Goal: Find specific fact: Find specific fact

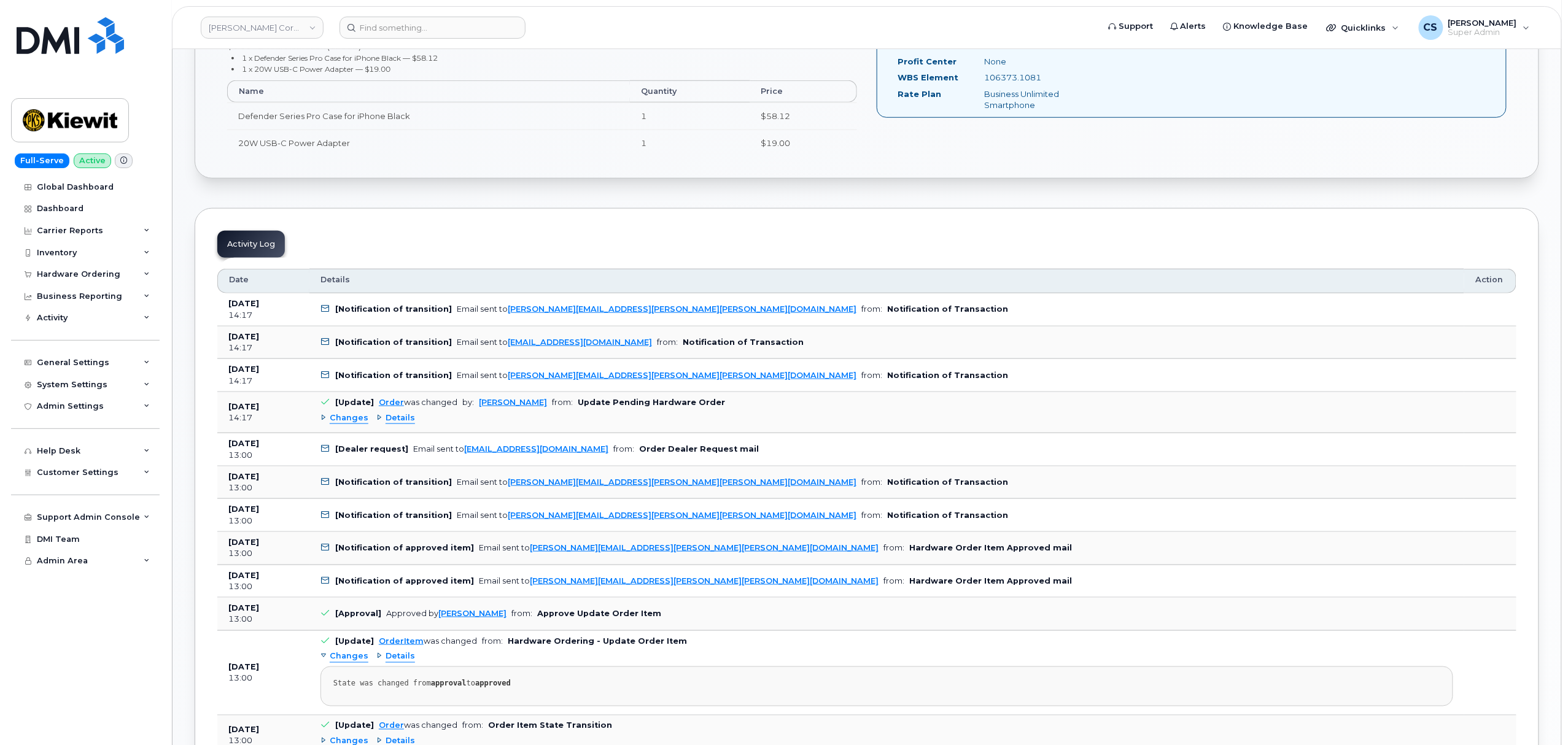
scroll to position [690, 0]
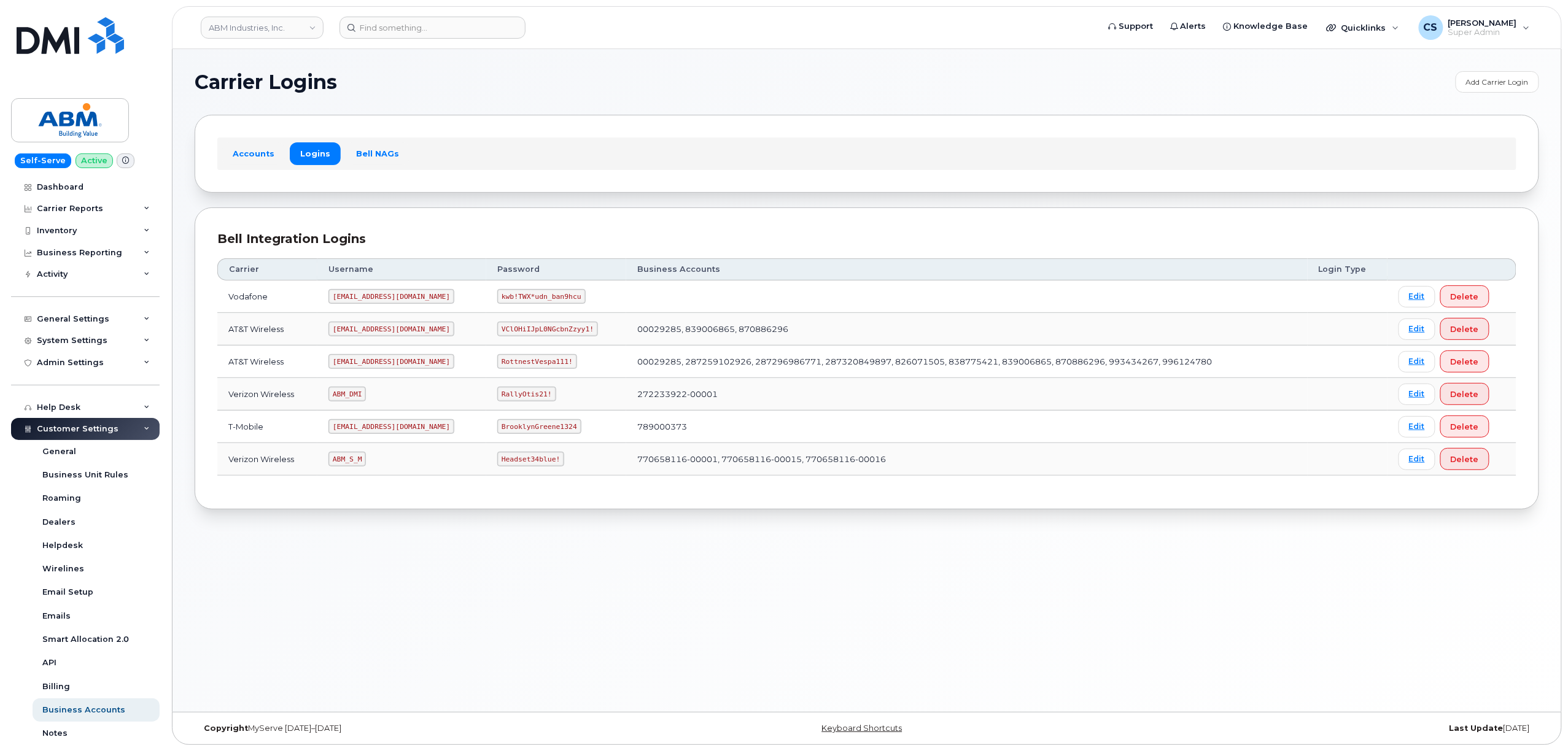
click at [345, 364] on code "[EMAIL_ADDRESS][DOMAIN_NAME]" at bounding box center [391, 361] width 126 height 15
click at [349, 364] on code "abm@dminc.com" at bounding box center [391, 361] width 126 height 15
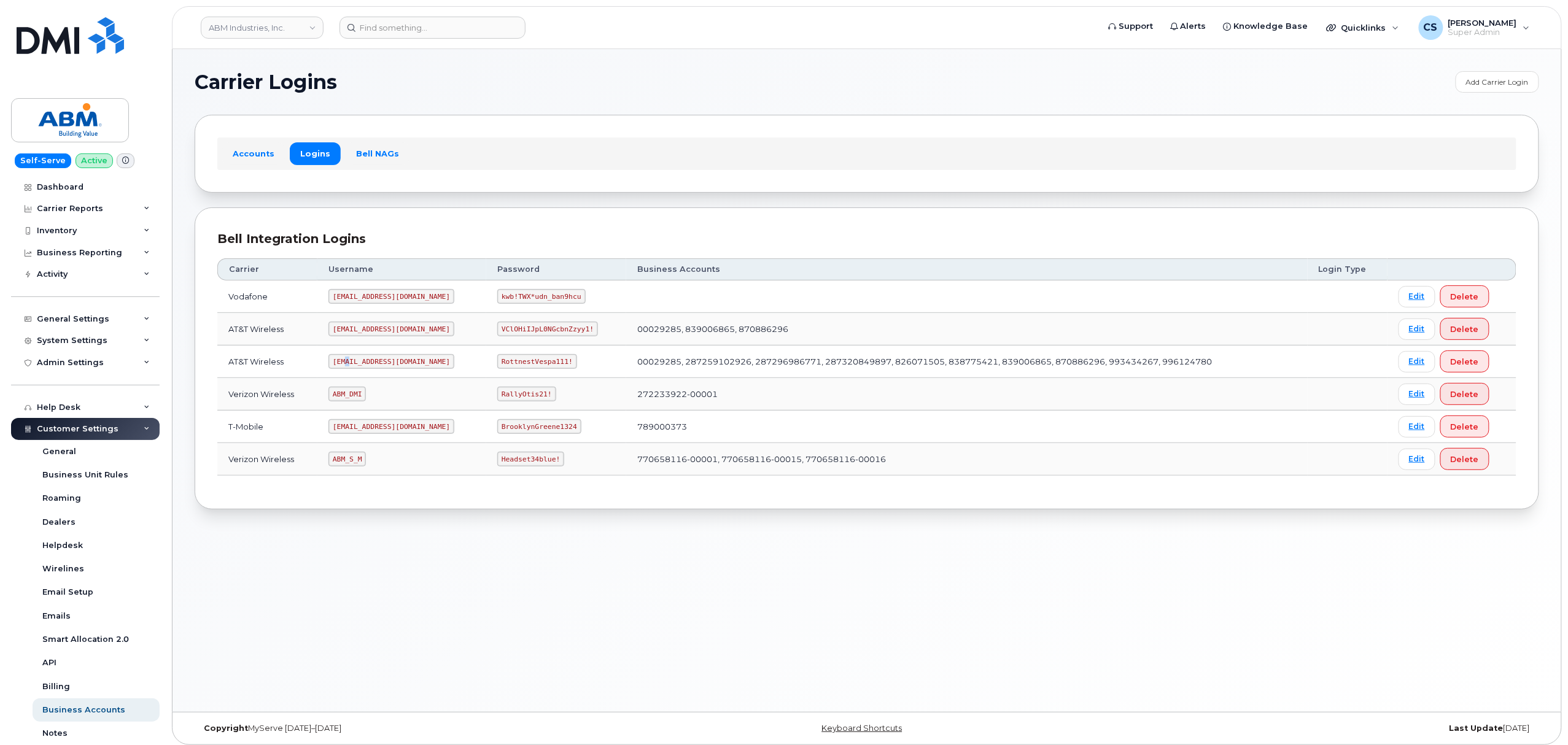
click at [349, 364] on code "abm@dminc.com" at bounding box center [391, 361] width 126 height 15
copy code "abm@dminc.com"
click at [497, 363] on code "RottnestVespa111!" at bounding box center [537, 361] width 80 height 15
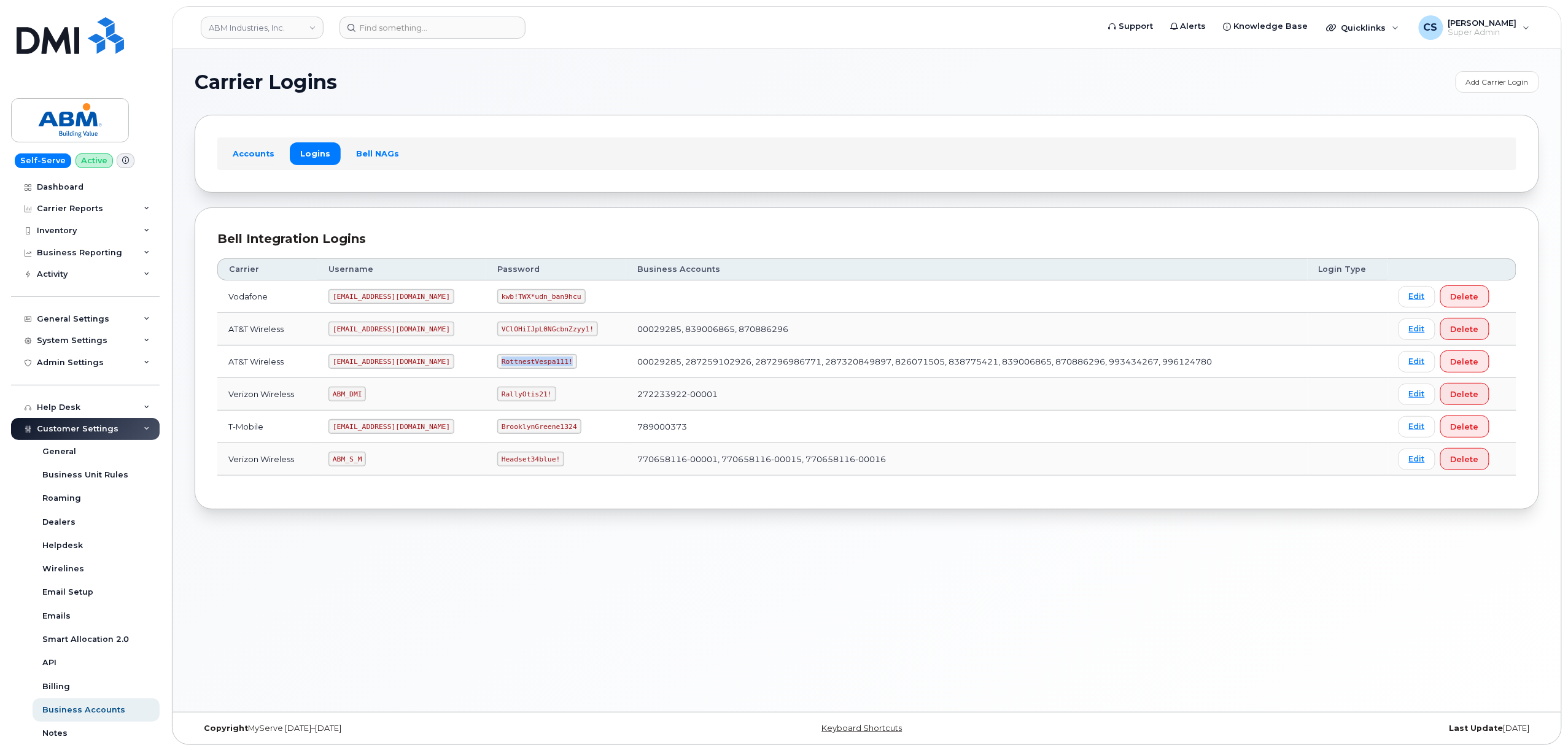
drag, startPoint x: 528, startPoint y: 364, endPoint x: 462, endPoint y: 365, distance: 66.0
click at [497, 365] on code "RottnestVespa111!" at bounding box center [537, 361] width 80 height 15
copy code "RottnestVespa111!"
